Goal: Task Accomplishment & Management: Complete application form

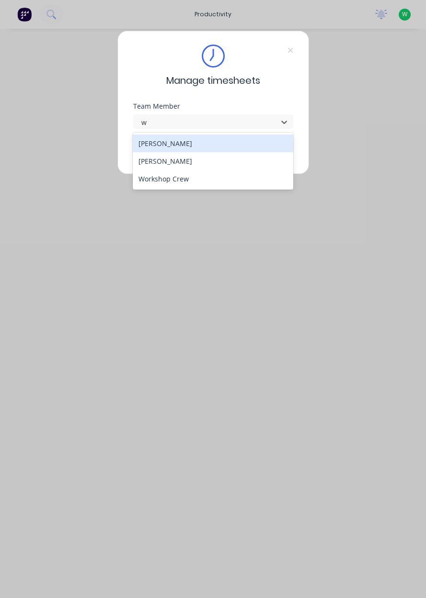
click at [173, 160] on div "[PERSON_NAME]" at bounding box center [213, 161] width 160 height 18
type input "w"
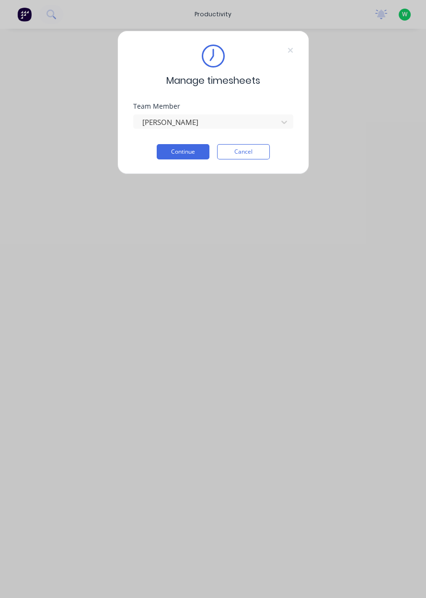
click at [185, 154] on button "Continue" at bounding box center [183, 151] width 53 height 15
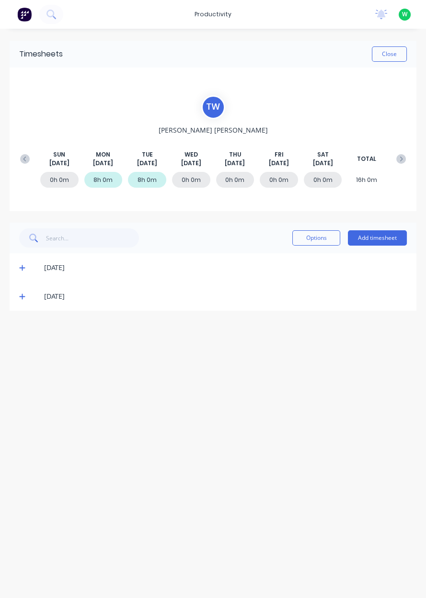
click at [391, 240] on button "Add timesheet" at bounding box center [377, 237] width 59 height 15
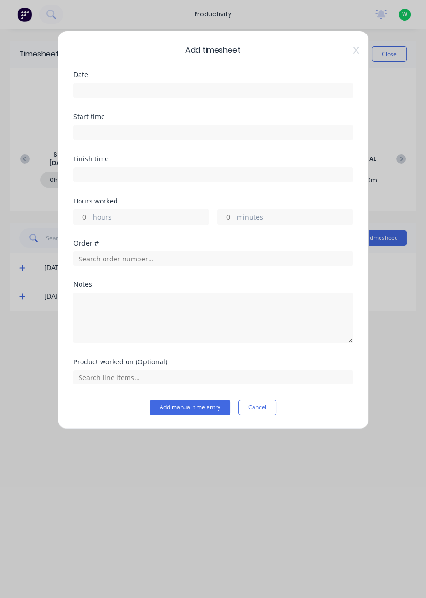
click at [231, 93] on input at bounding box center [213, 90] width 279 height 14
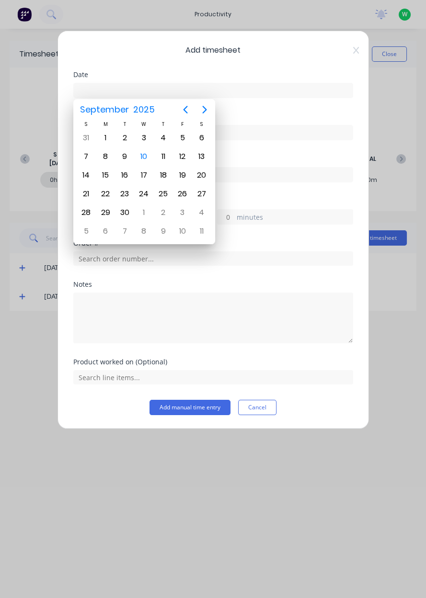
click at [144, 155] on div "10" at bounding box center [143, 156] width 14 height 14
type input "[DATE]"
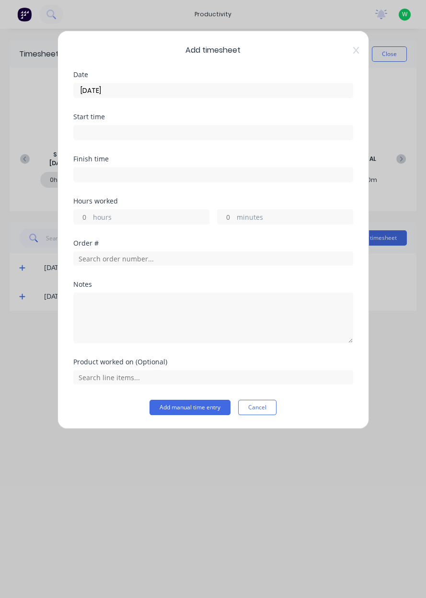
click at [149, 217] on label "hours" at bounding box center [151, 218] width 116 height 12
click at [90, 217] on input "hours" at bounding box center [82, 217] width 17 height 14
type input "1.5"
click at [177, 260] on input "text" at bounding box center [213, 258] width 280 height 14
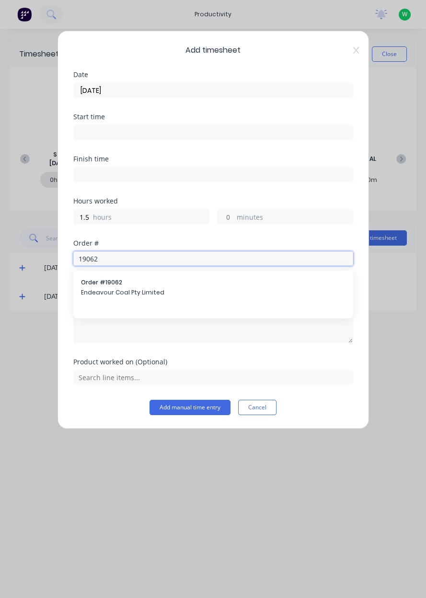
type input "19062"
click at [138, 286] on div "Order # 19062 Endeavour Coal Pty Limited" at bounding box center [213, 288] width 264 height 20
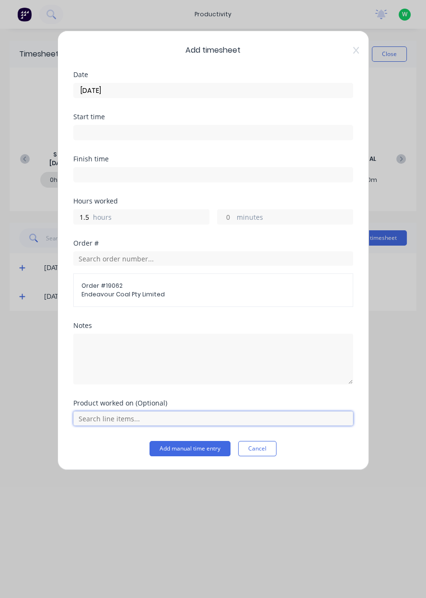
click at [270, 415] on input "text" at bounding box center [213, 418] width 280 height 14
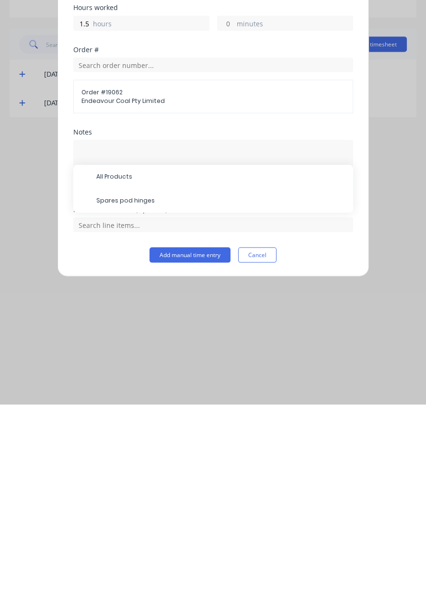
click at [154, 394] on span "Spares pod hinges" at bounding box center [220, 394] width 249 height 9
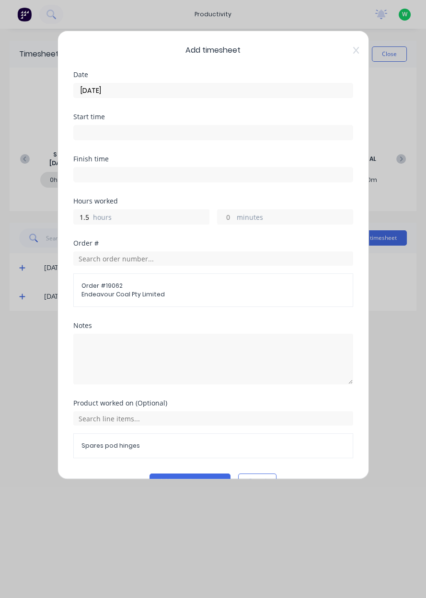
click at [204, 474] on button "Add manual time entry" at bounding box center [189, 481] width 81 height 15
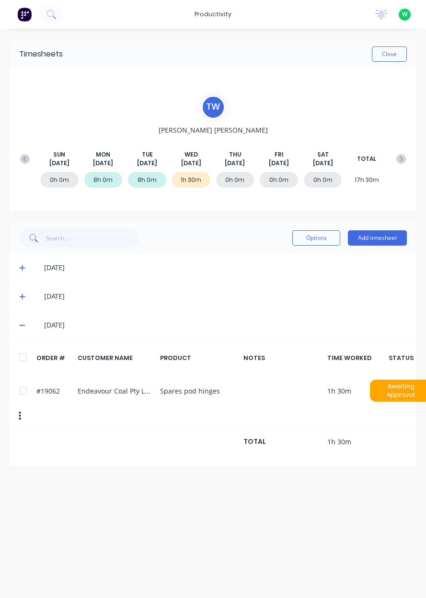
click at [386, 238] on button "Add timesheet" at bounding box center [377, 237] width 59 height 15
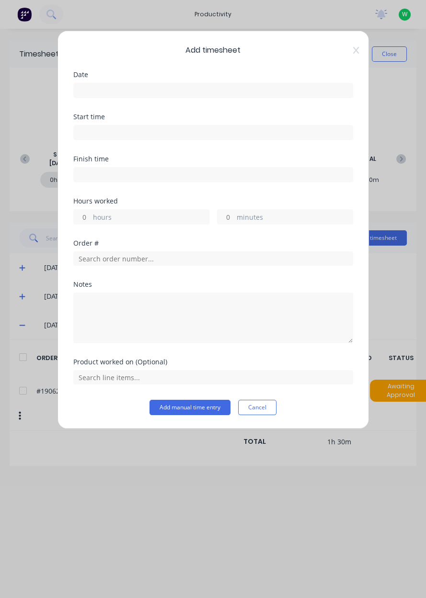
click at [274, 93] on input at bounding box center [213, 90] width 279 height 14
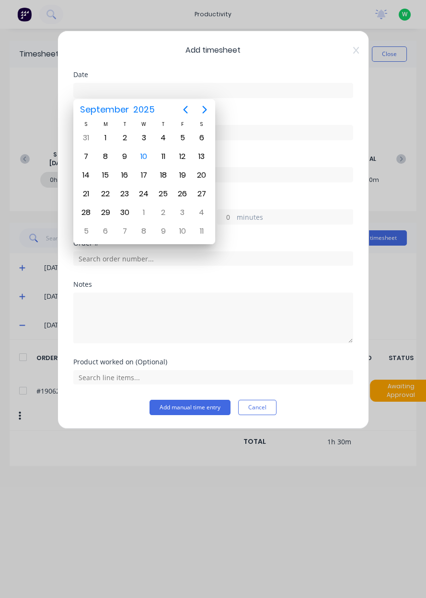
click at [146, 151] on div "10" at bounding box center [143, 156] width 14 height 14
type input "[DATE]"
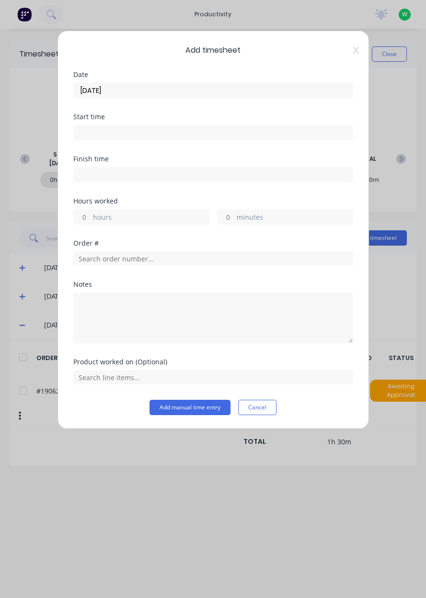
click at [158, 216] on label "hours" at bounding box center [151, 218] width 116 height 12
click at [90, 216] on input "hours" at bounding box center [82, 217] width 17 height 14
click at [300, 217] on label "minutes" at bounding box center [295, 218] width 116 height 12
click at [234, 217] on input "minutes" at bounding box center [225, 217] width 17 height 14
type input "30"
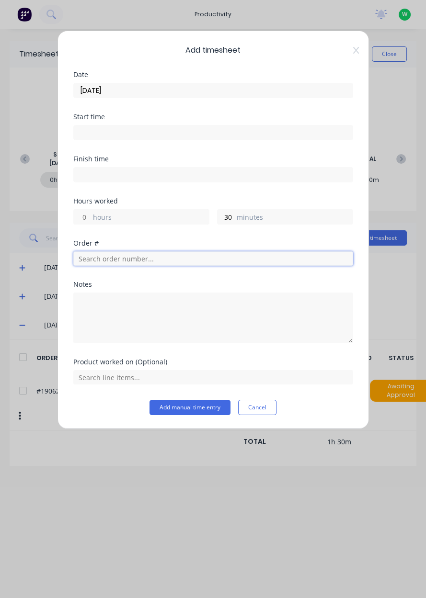
click at [210, 260] on input "text" at bounding box center [213, 258] width 280 height 14
type input "19015"
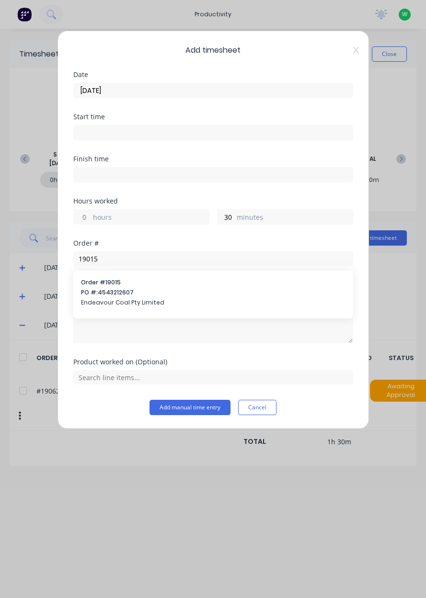
click at [147, 295] on span "PO #: 4543212607" at bounding box center [213, 292] width 264 height 9
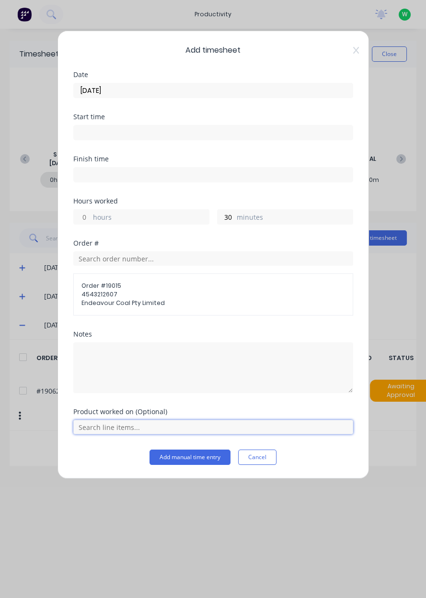
click at [197, 424] on input "text" at bounding box center [213, 427] width 280 height 14
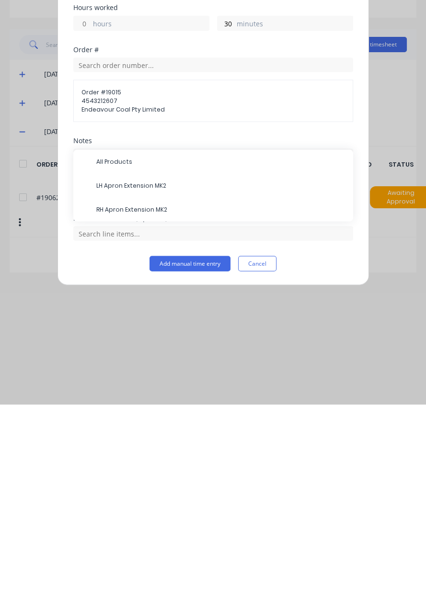
click at [168, 402] on span "RH Apron Extension MK2" at bounding box center [220, 403] width 249 height 9
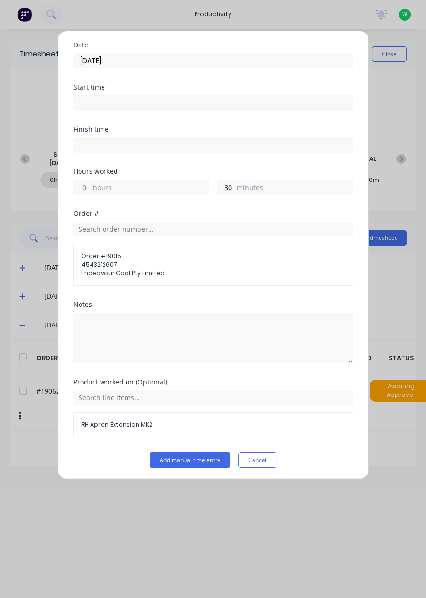
scroll to position [30, 0]
click at [198, 459] on button "Add manual time entry" at bounding box center [189, 459] width 81 height 15
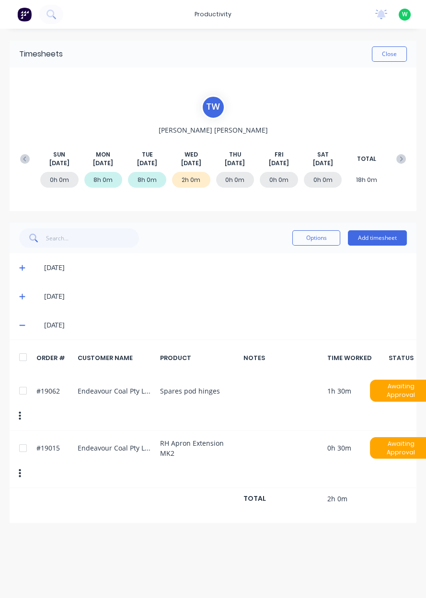
click at [383, 238] on button "Add timesheet" at bounding box center [377, 237] width 59 height 15
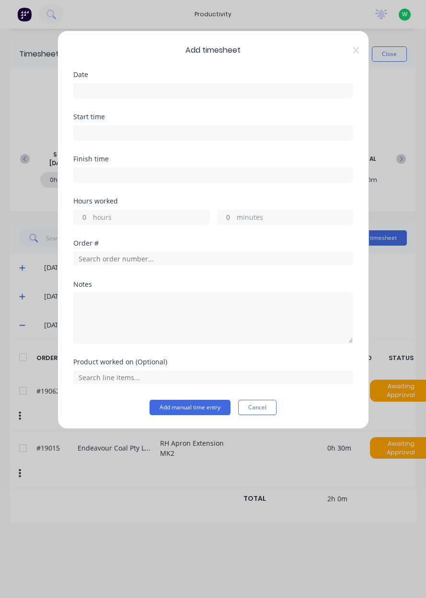
click at [255, 93] on input at bounding box center [213, 90] width 279 height 14
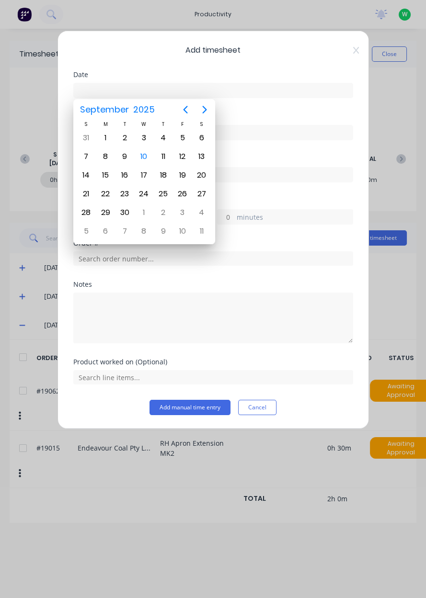
click at [147, 152] on div "10" at bounding box center [143, 156] width 14 height 14
type input "[DATE]"
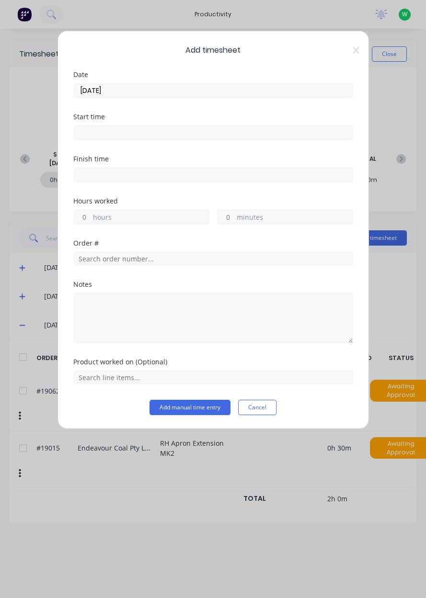
click at [181, 215] on label "hours" at bounding box center [151, 218] width 116 height 12
click at [90, 215] on input "hours" at bounding box center [82, 217] width 17 height 14
type input "1"
click at [165, 260] on input "text" at bounding box center [213, 258] width 280 height 14
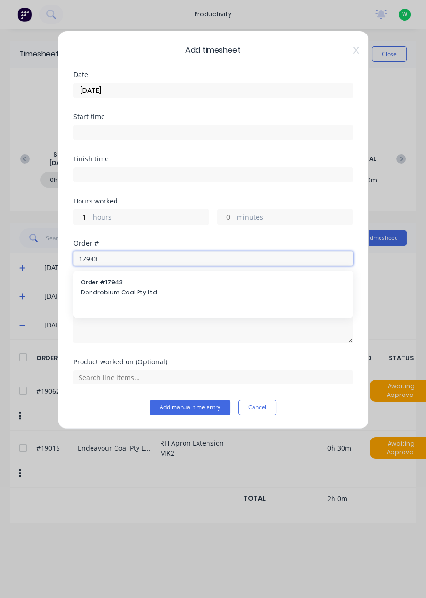
type input "17943"
click at [126, 288] on span "Dendrobium Coal Pty Ltd" at bounding box center [213, 292] width 264 height 9
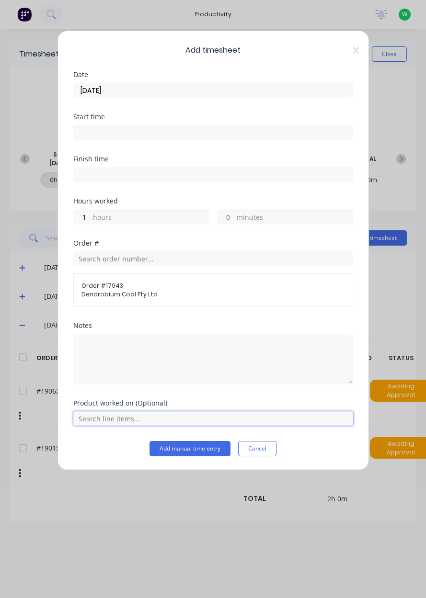
click at [195, 413] on input "text" at bounding box center [213, 418] width 280 height 14
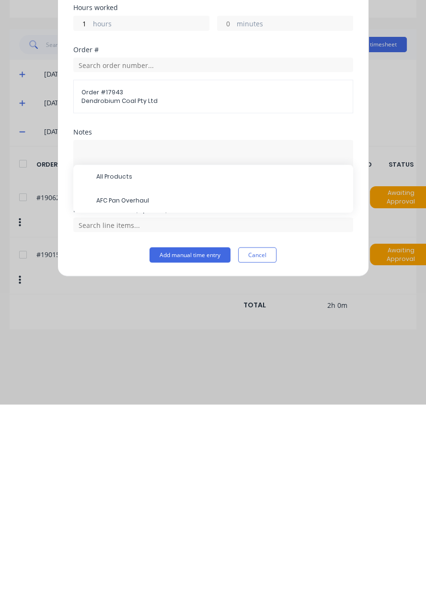
click at [144, 394] on span "AFC Pan Overhaul" at bounding box center [220, 394] width 249 height 9
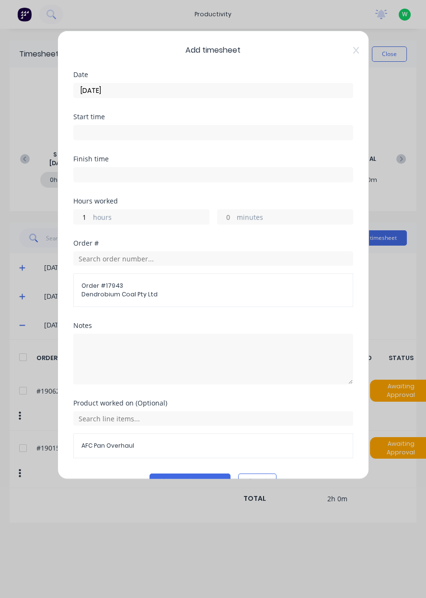
scroll to position [21, 0]
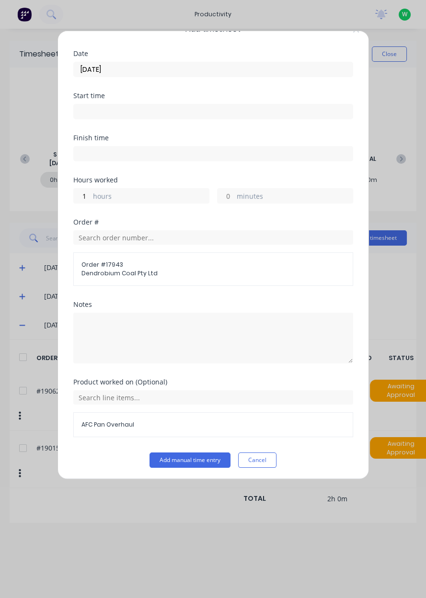
click at [193, 455] on button "Add manual time entry" at bounding box center [189, 459] width 81 height 15
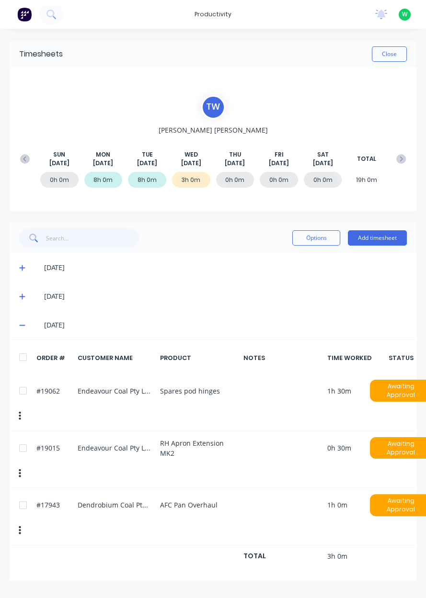
click at [392, 240] on button "Add timesheet" at bounding box center [377, 237] width 59 height 15
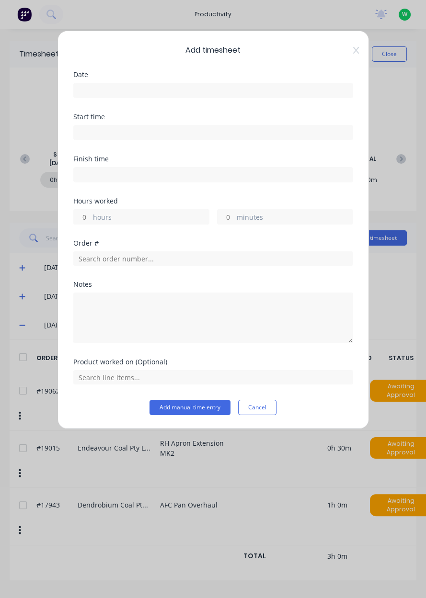
click at [239, 90] on input at bounding box center [213, 90] width 279 height 14
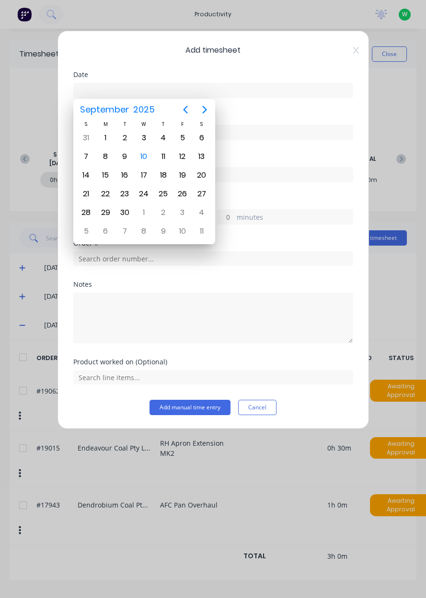
click at [147, 156] on div "10" at bounding box center [143, 156] width 14 height 14
type input "[DATE]"
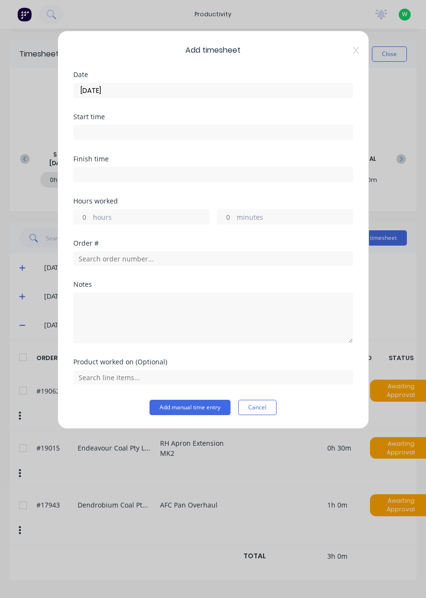
click at [263, 215] on label "minutes" at bounding box center [295, 218] width 116 height 12
click at [234, 215] on input "minutes" at bounding box center [225, 217] width 17 height 14
type input "30"
click at [205, 259] on input "text" at bounding box center [213, 258] width 280 height 14
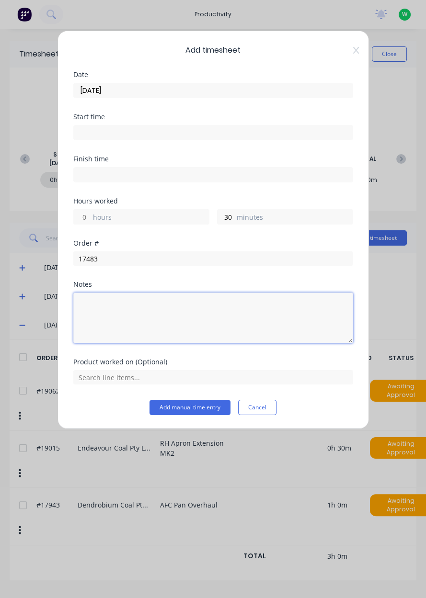
click at [124, 327] on textarea at bounding box center [213, 318] width 280 height 51
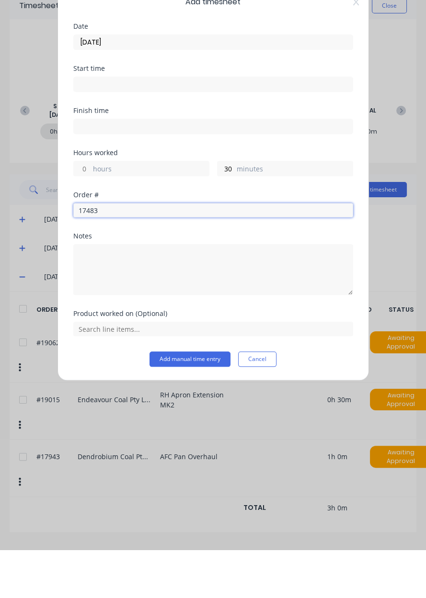
click at [227, 253] on input "17483" at bounding box center [213, 258] width 280 height 14
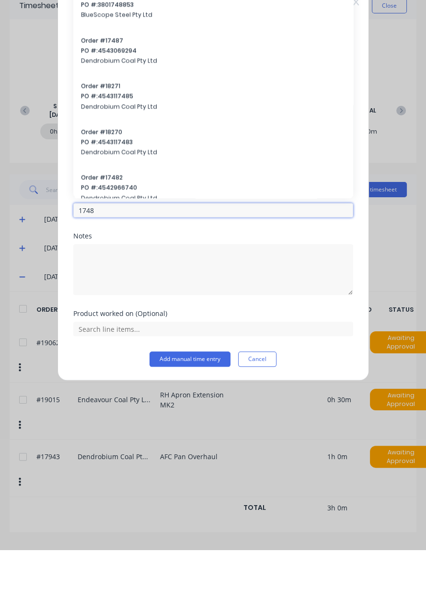
type input "17483"
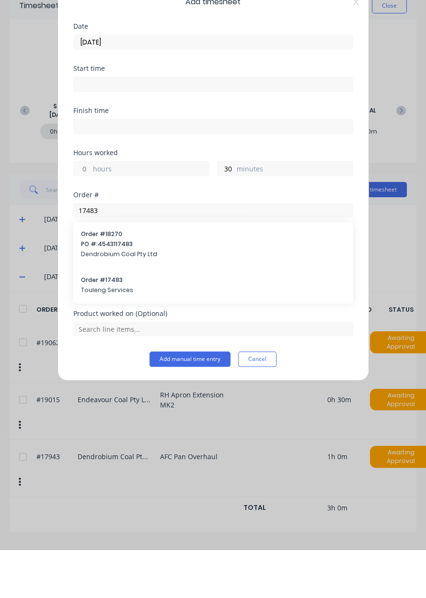
click at [118, 328] on span "Order # 17483" at bounding box center [213, 328] width 264 height 9
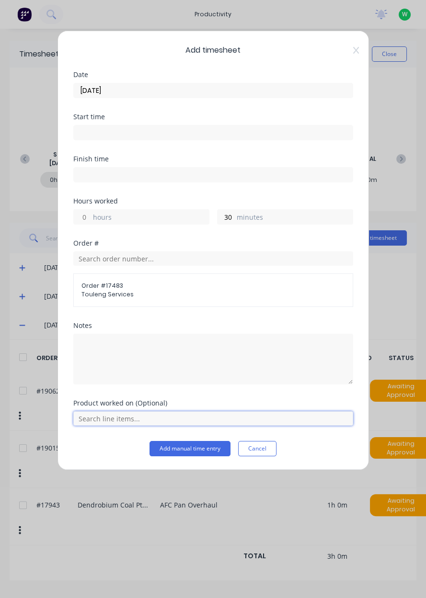
click at [237, 414] on input "text" at bounding box center [213, 418] width 280 height 14
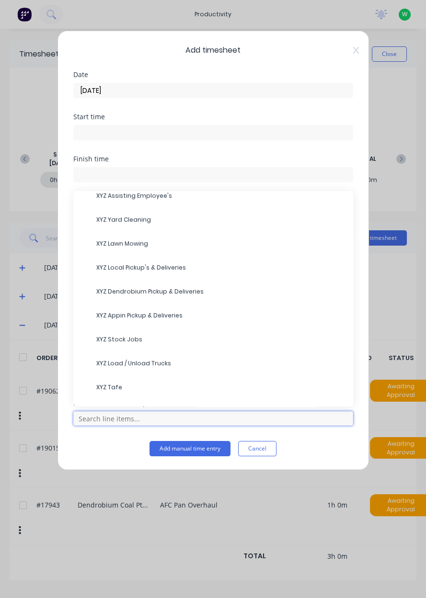
scroll to position [79, 0]
click at [149, 363] on span "XYZ Load / Unload Trucks" at bounding box center [220, 363] width 249 height 9
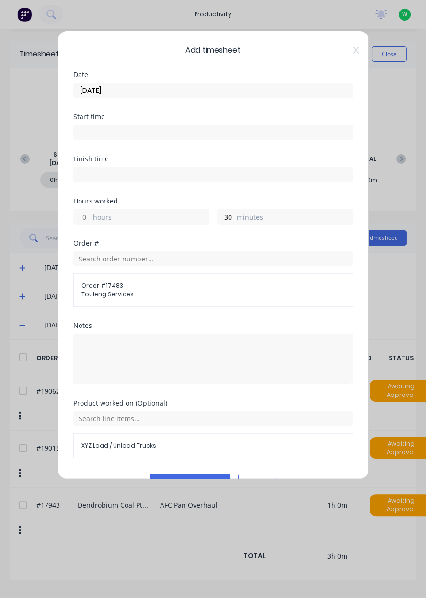
click at [200, 478] on button "Add manual time entry" at bounding box center [189, 481] width 81 height 15
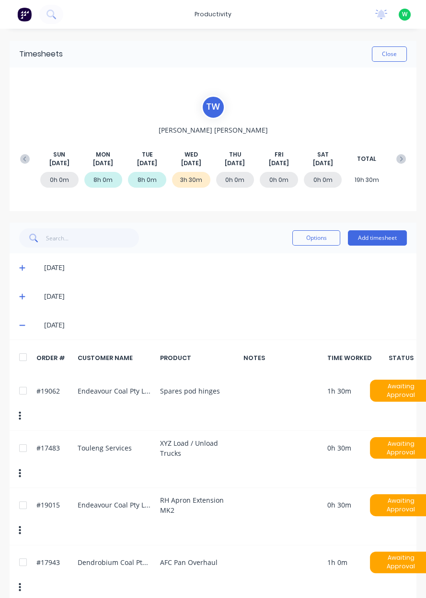
click at [381, 239] on button "Add timesheet" at bounding box center [377, 237] width 59 height 15
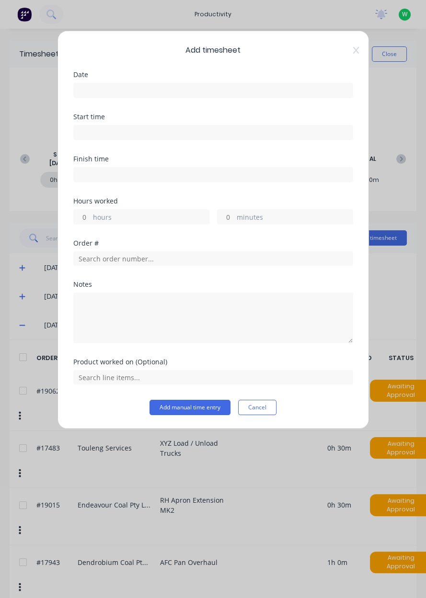
click at [242, 88] on input at bounding box center [213, 90] width 279 height 14
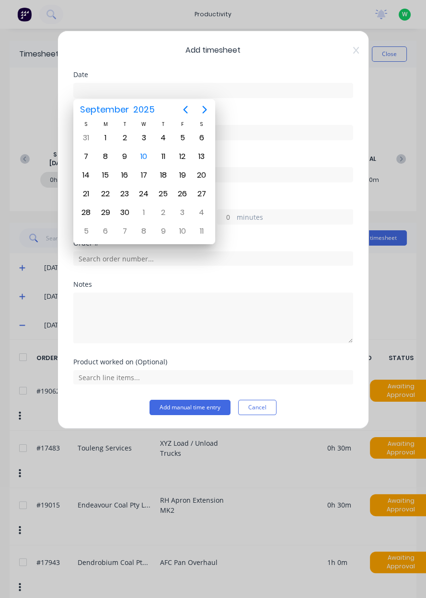
click at [146, 158] on div "10" at bounding box center [143, 156] width 14 height 14
type input "[DATE]"
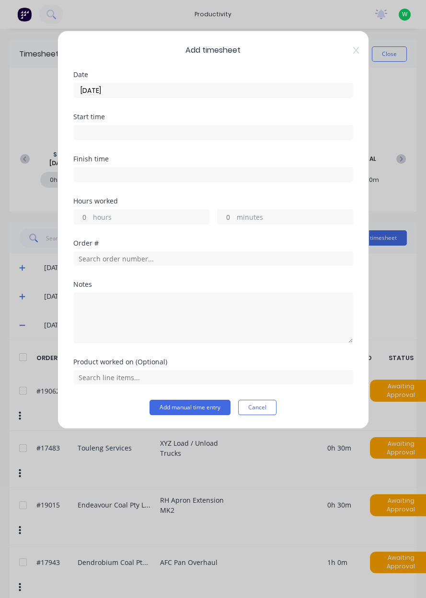
click at [274, 216] on label "minutes" at bounding box center [295, 218] width 116 height 12
click at [234, 216] on input "minutes" at bounding box center [225, 217] width 17 height 14
click at [271, 220] on label "minutes" at bounding box center [295, 218] width 116 height 12
click at [234, 220] on input "minutes" at bounding box center [225, 217] width 17 height 14
type input "30"
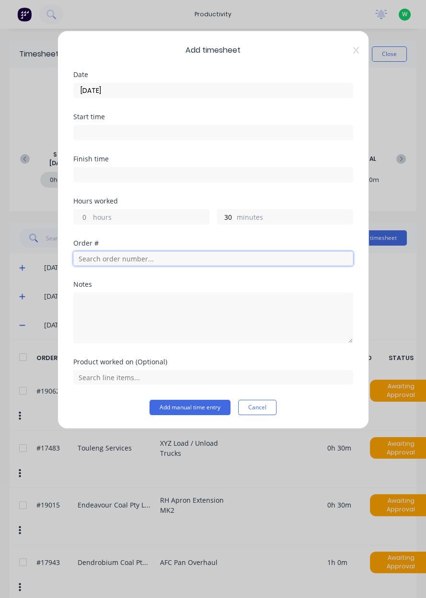
click at [238, 259] on input "text" at bounding box center [213, 258] width 280 height 14
type input "18406"
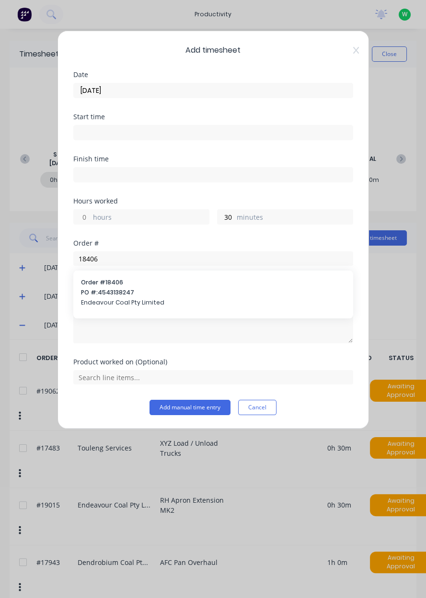
click at [135, 292] on span "PO #: 4543138247" at bounding box center [213, 292] width 264 height 9
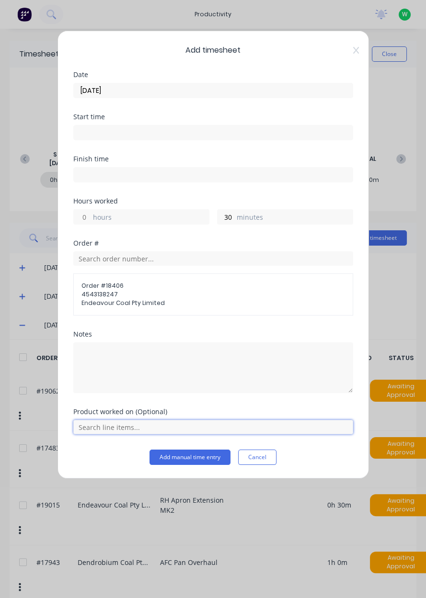
click at [217, 422] on input "text" at bounding box center [213, 427] width 280 height 14
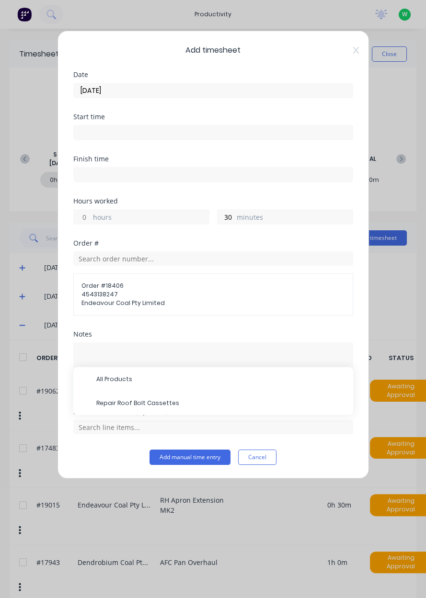
click at [160, 403] on span "Repair Roof Bolt Cassettes" at bounding box center [220, 403] width 249 height 9
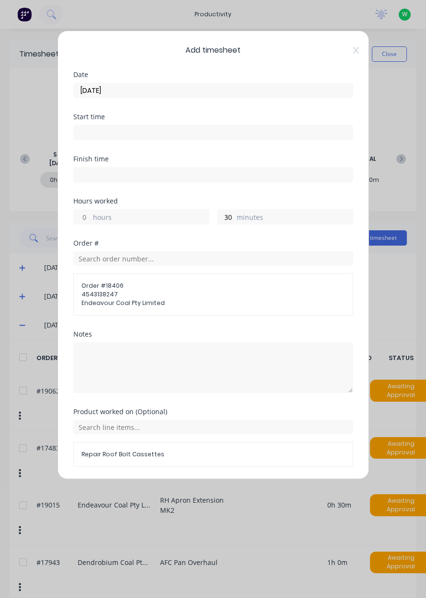
click at [208, 487] on button "Add manual time entry" at bounding box center [189, 489] width 81 height 15
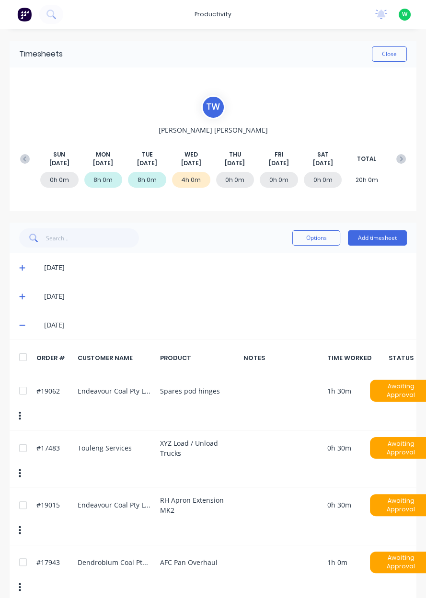
click at [380, 239] on button "Add timesheet" at bounding box center [377, 237] width 59 height 15
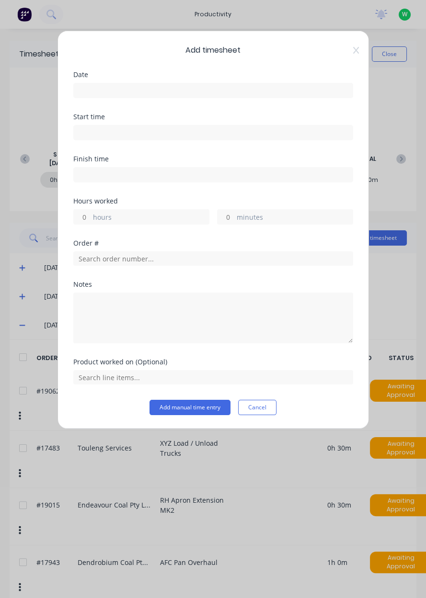
click at [234, 88] on input at bounding box center [213, 90] width 279 height 14
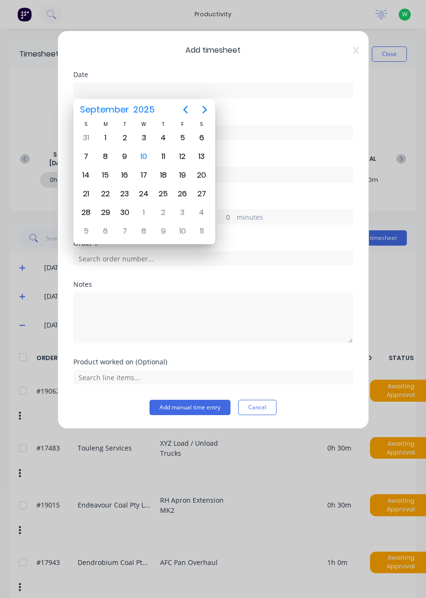
click at [146, 155] on div "10" at bounding box center [143, 156] width 14 height 14
type input "[DATE]"
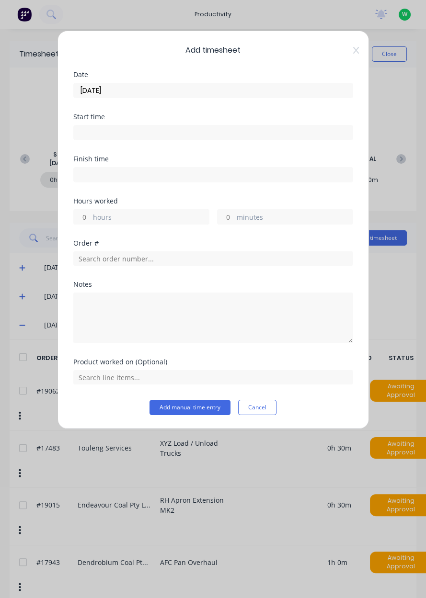
click at [168, 212] on label "hours" at bounding box center [151, 218] width 116 height 12
click at [90, 212] on input "hours" at bounding box center [82, 217] width 17 height 14
type input "4"
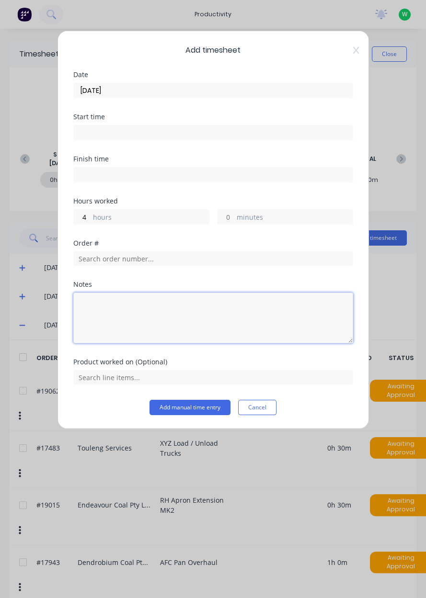
click at [182, 323] on textarea at bounding box center [213, 318] width 280 height 51
type textarea "Sick , doctors appointment"
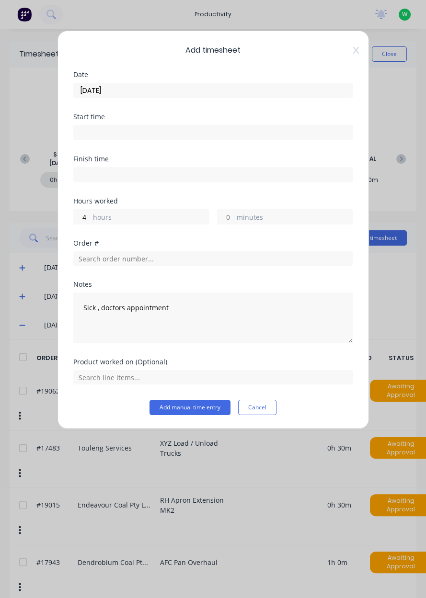
click at [198, 402] on button "Add manual time entry" at bounding box center [189, 407] width 81 height 15
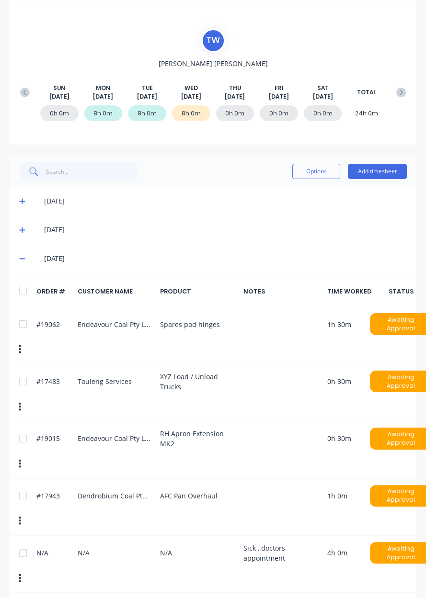
scroll to position [83, 0]
